Goal: Browse casually: Explore the website without a specific task or goal

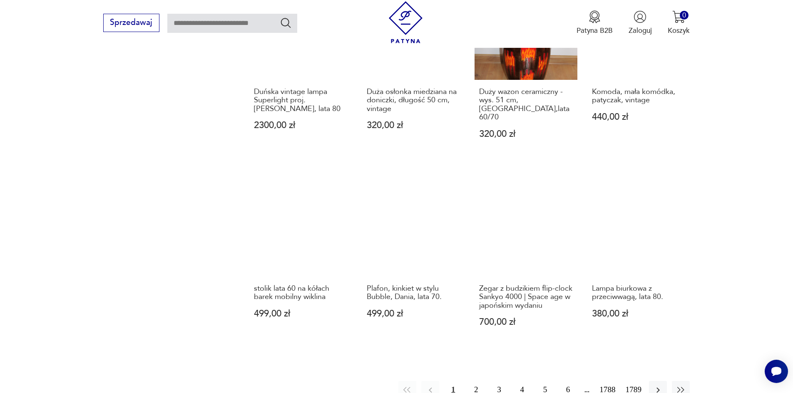
scroll to position [770, 0]
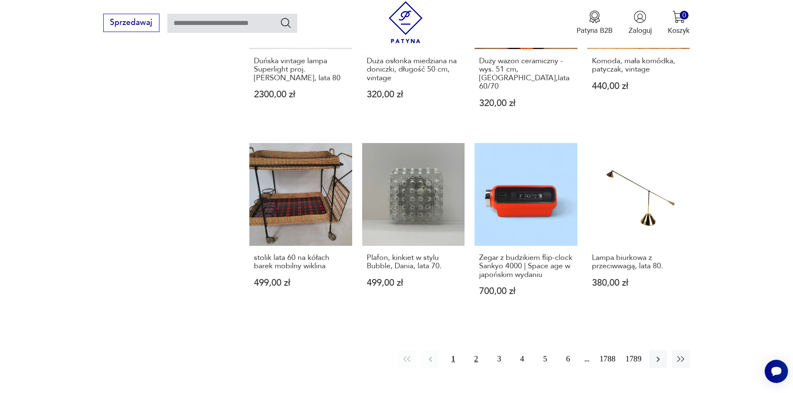
click at [480, 350] on button "2" at bounding box center [476, 359] width 18 height 18
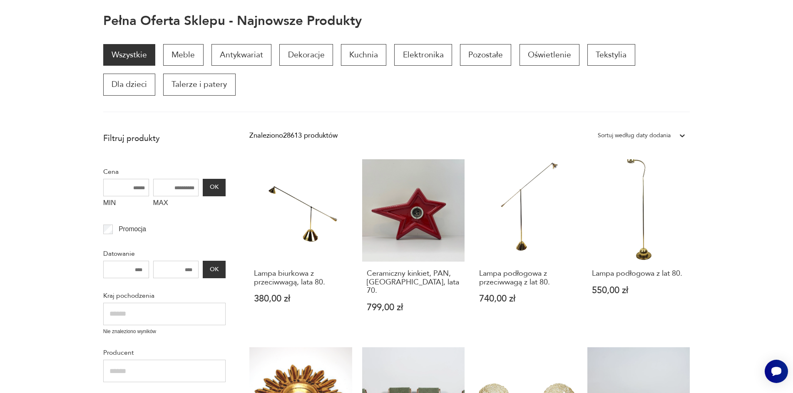
scroll to position [67, 0]
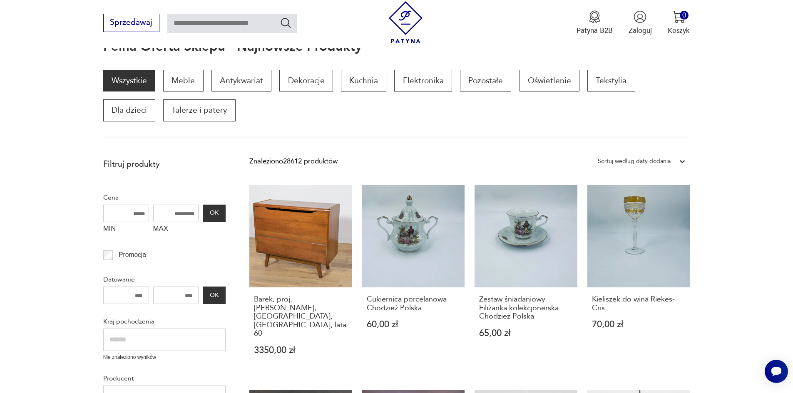
scroll to position [112, 0]
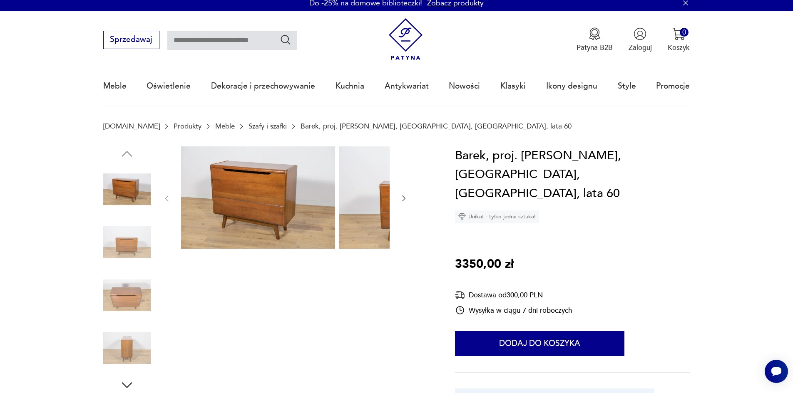
scroll to position [42, 0]
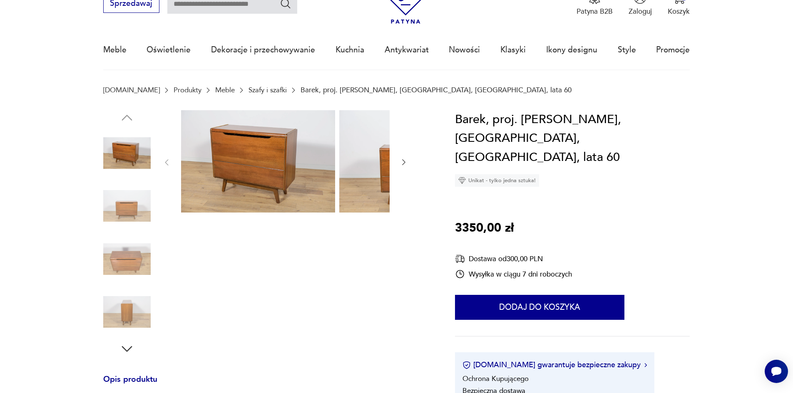
click at [400, 164] on icon "button" at bounding box center [404, 162] width 8 height 8
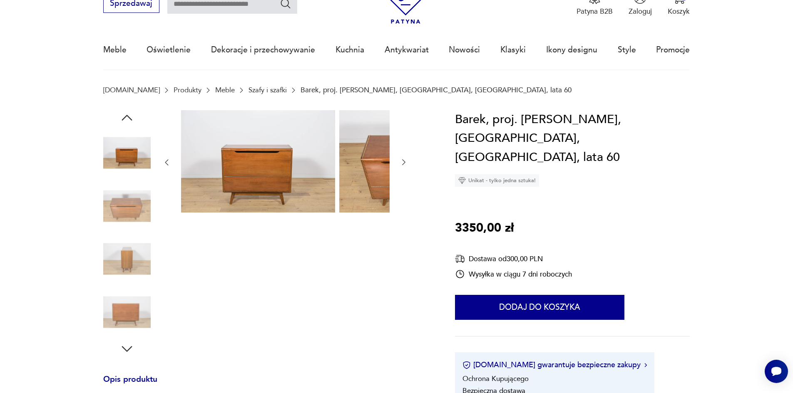
click at [400, 164] on icon "button" at bounding box center [404, 162] width 8 height 8
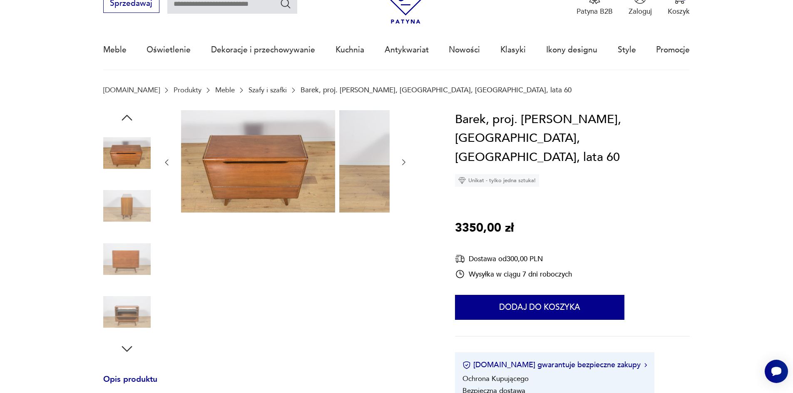
click at [400, 164] on icon "button" at bounding box center [404, 162] width 8 height 8
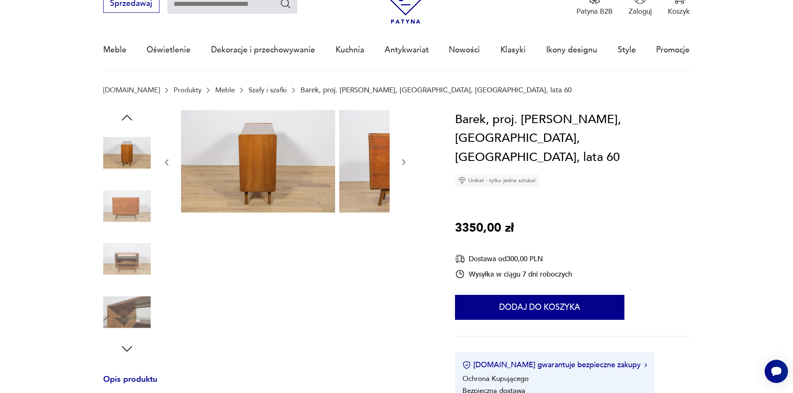
click at [400, 164] on icon "button" at bounding box center [404, 162] width 8 height 8
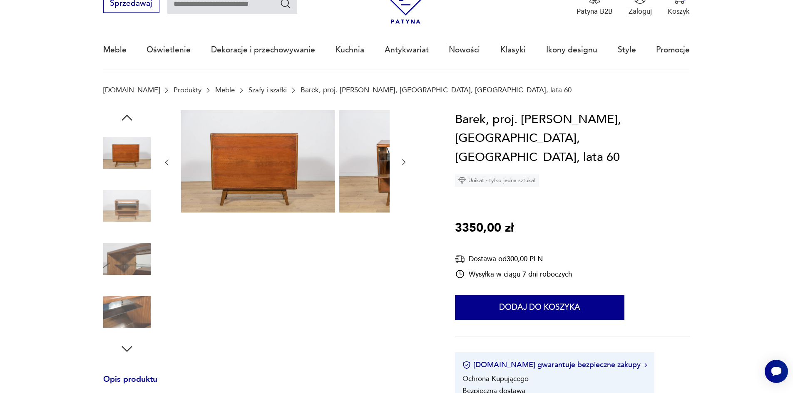
click at [400, 164] on icon "button" at bounding box center [404, 162] width 8 height 8
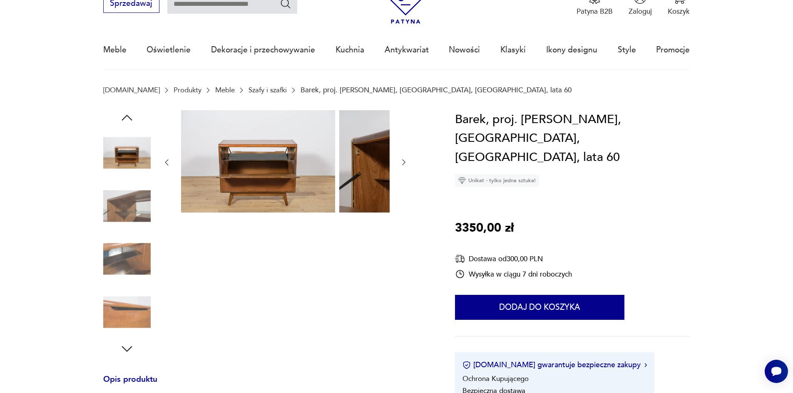
click at [400, 164] on icon "button" at bounding box center [404, 162] width 8 height 8
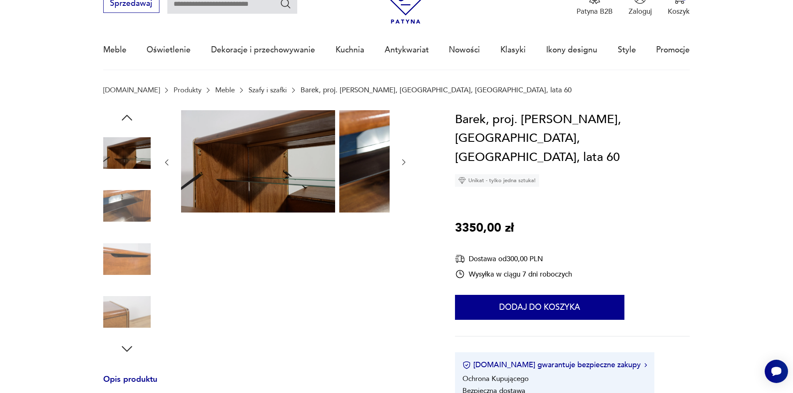
click at [400, 164] on icon "button" at bounding box center [404, 162] width 8 height 8
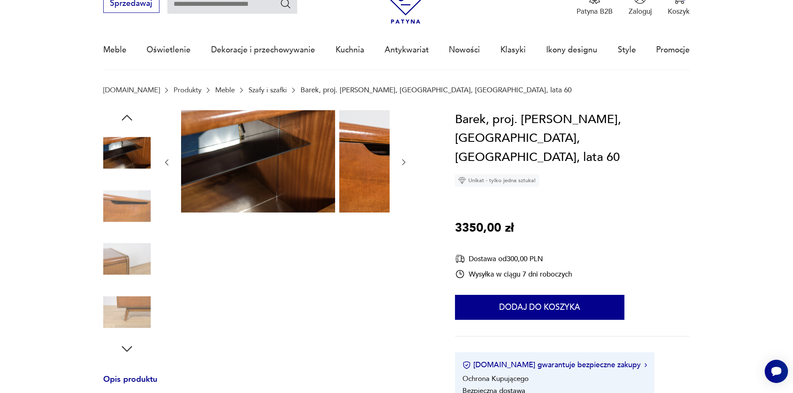
click at [400, 164] on icon "button" at bounding box center [404, 162] width 8 height 8
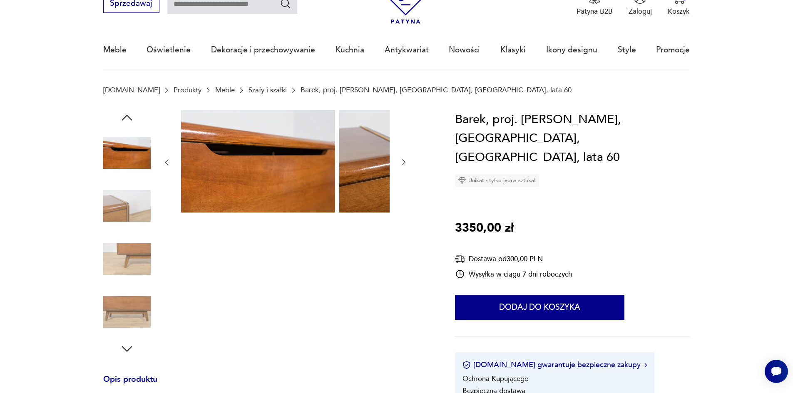
click at [400, 164] on icon "button" at bounding box center [404, 162] width 8 height 8
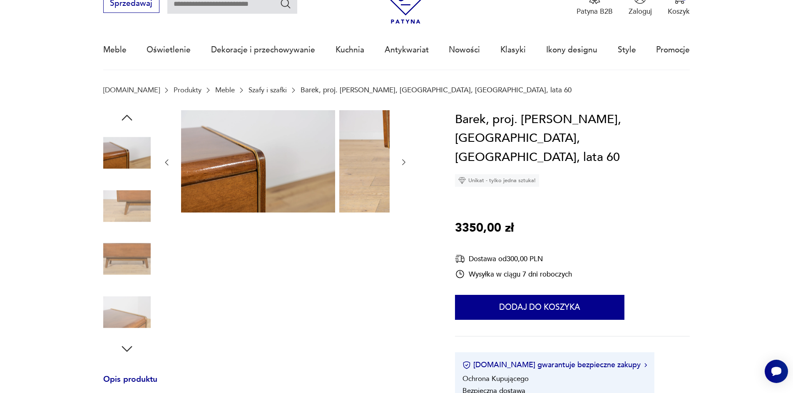
click at [400, 166] on icon "button" at bounding box center [404, 162] width 8 height 8
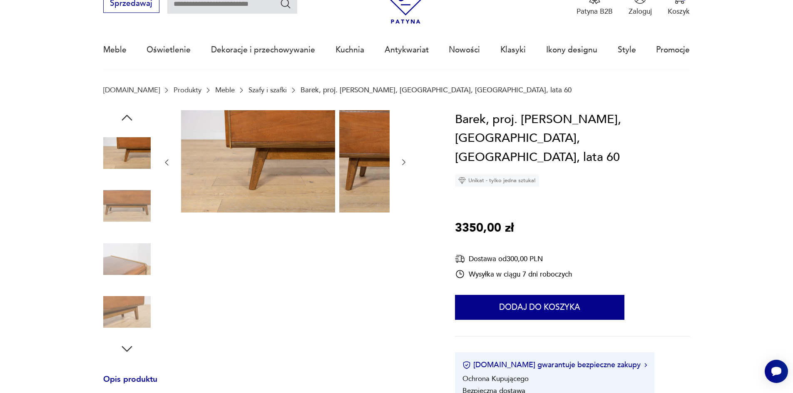
click at [400, 167] on icon "button" at bounding box center [404, 162] width 8 height 8
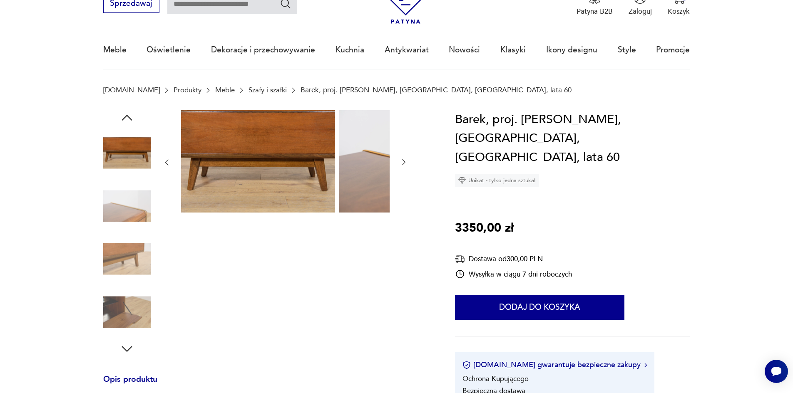
click at [400, 167] on icon "button" at bounding box center [404, 162] width 8 height 8
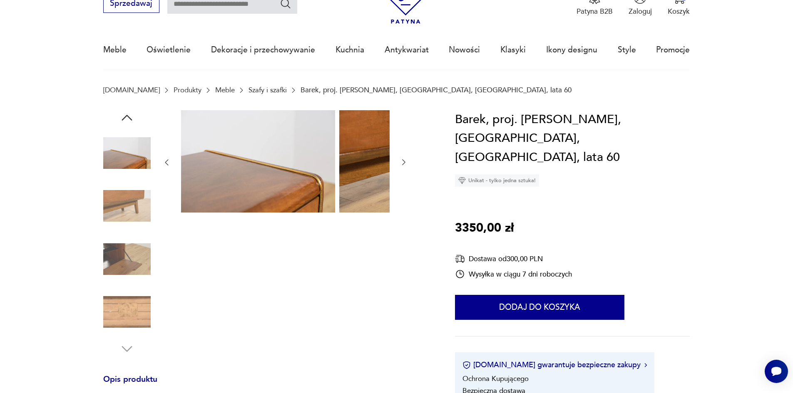
click at [400, 167] on icon "button" at bounding box center [404, 162] width 8 height 8
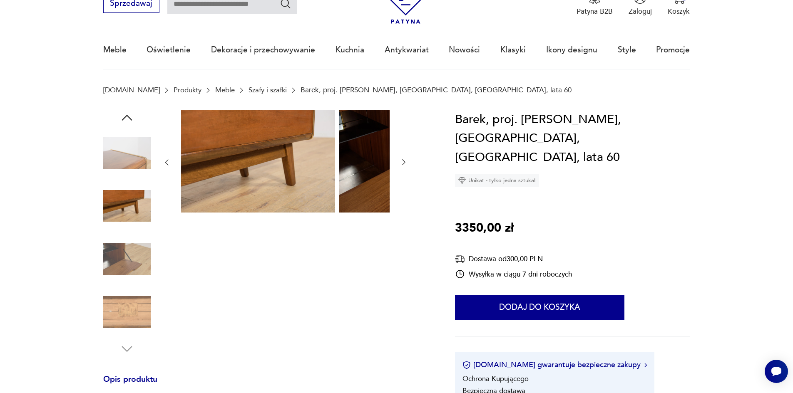
click at [400, 167] on icon "button" at bounding box center [404, 162] width 8 height 8
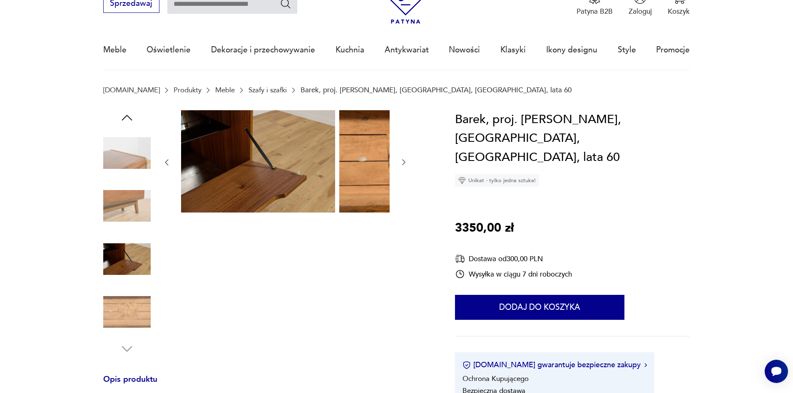
click at [400, 167] on icon "button" at bounding box center [404, 162] width 8 height 8
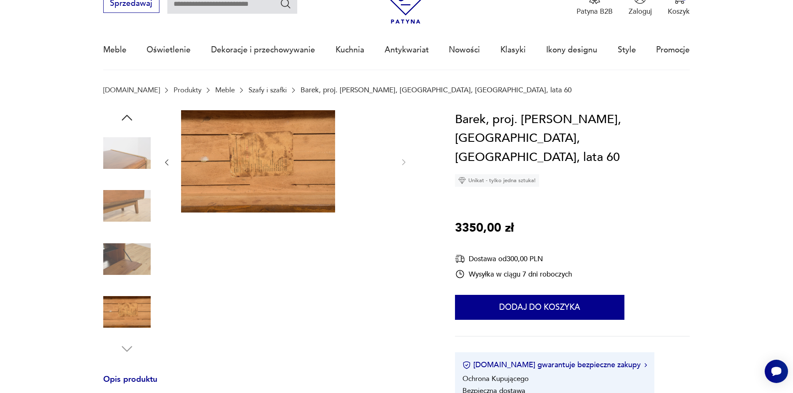
click at [335, 174] on div at bounding box center [285, 162] width 246 height 105
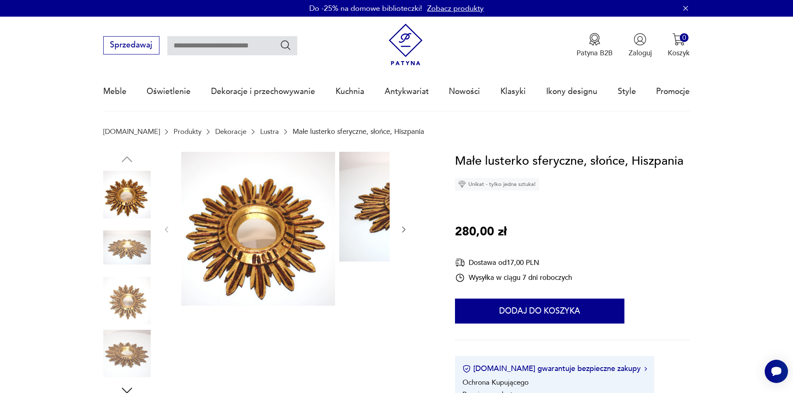
click at [325, 231] on div at bounding box center [285, 230] width 246 height 156
click at [400, 231] on icon "button" at bounding box center [404, 230] width 8 height 8
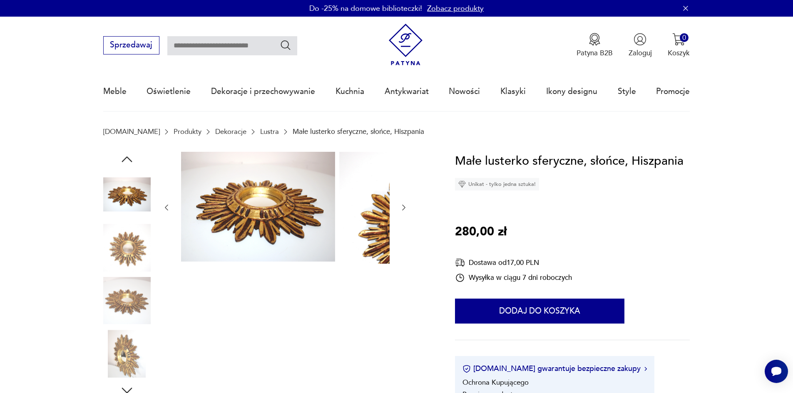
click at [333, 231] on div at bounding box center [285, 208] width 246 height 112
click at [400, 211] on icon "button" at bounding box center [404, 208] width 8 height 8
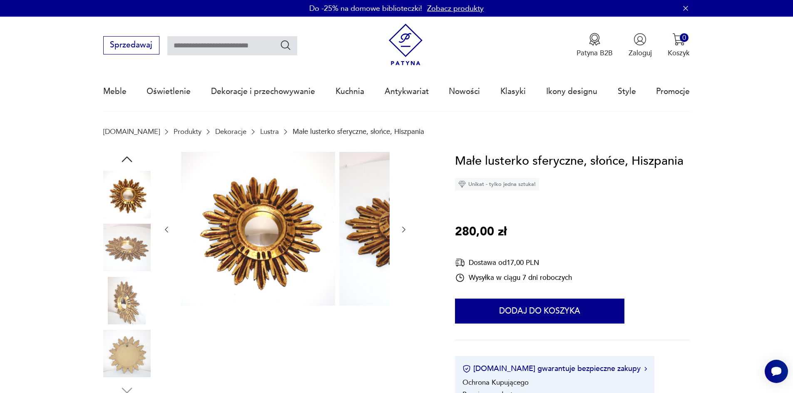
click at [334, 211] on div at bounding box center [285, 230] width 246 height 156
click at [112, 255] on img at bounding box center [126, 247] width 47 height 47
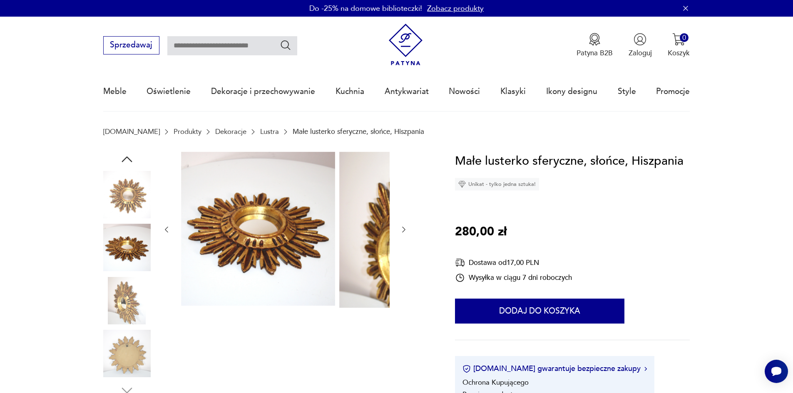
click at [115, 303] on img at bounding box center [126, 300] width 47 height 47
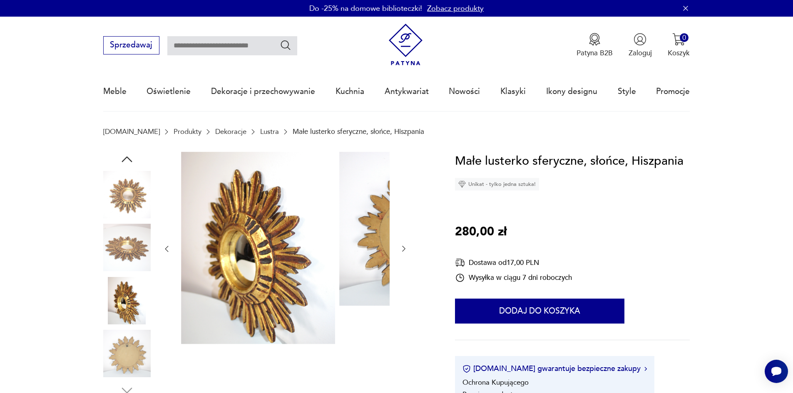
click at [120, 350] on img at bounding box center [126, 353] width 47 height 47
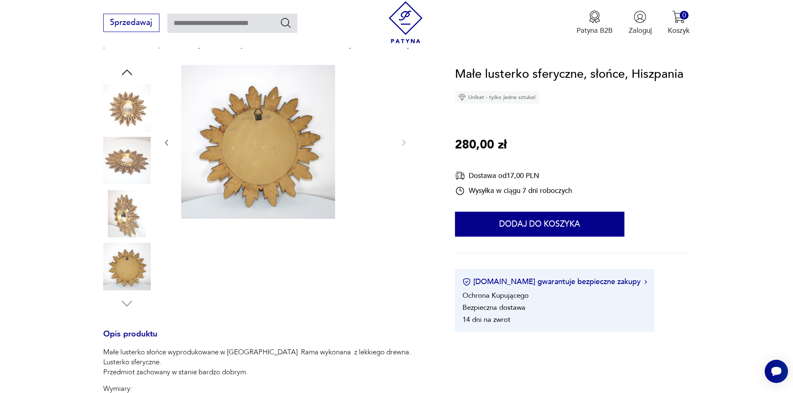
scroll to position [83, 0]
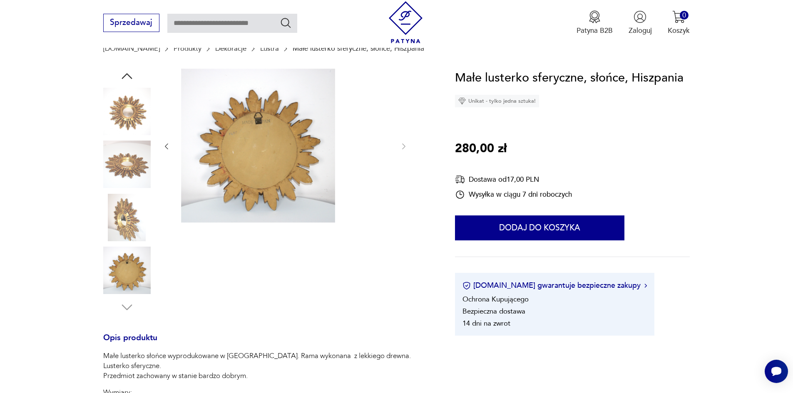
click at [118, 256] on img at bounding box center [126, 270] width 47 height 47
click at [119, 221] on img at bounding box center [126, 217] width 47 height 47
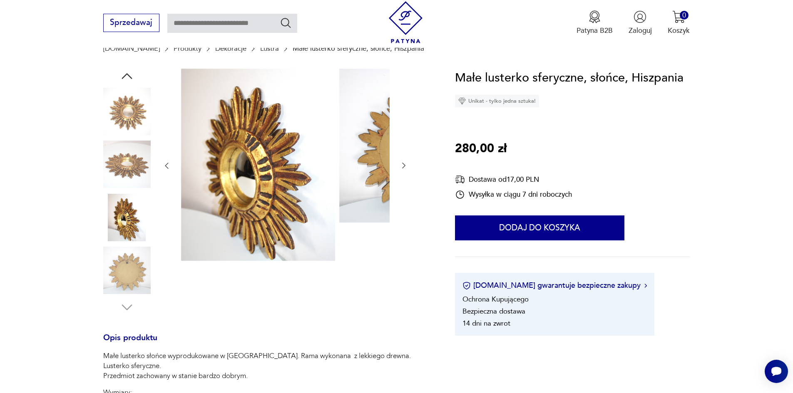
click at [104, 165] on img at bounding box center [126, 164] width 47 height 47
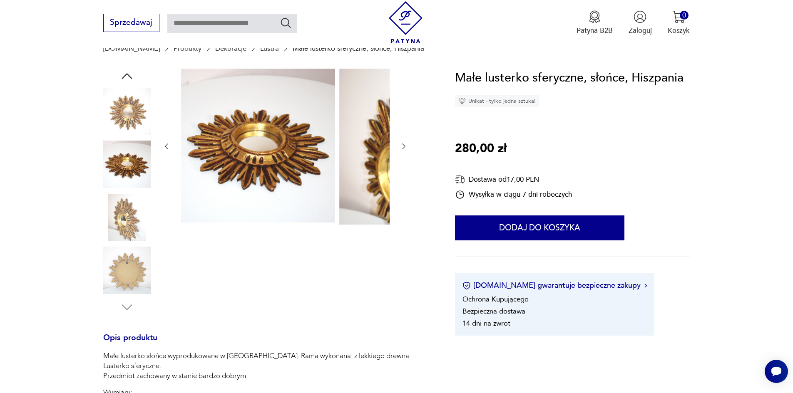
click at [106, 114] on img at bounding box center [126, 111] width 47 height 47
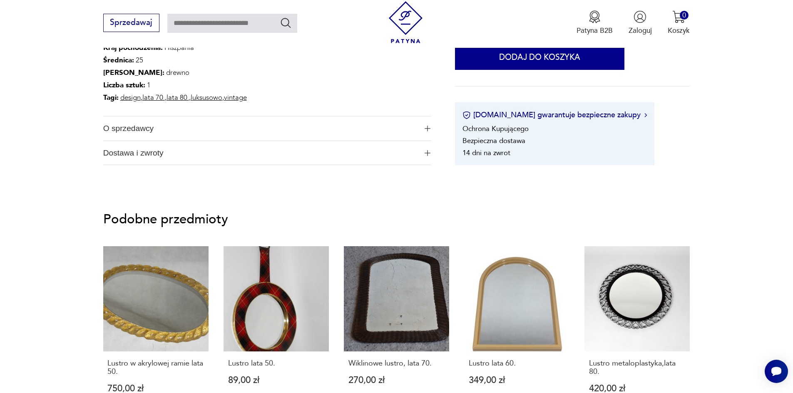
scroll to position [541, 0]
